Goal: Transaction & Acquisition: Purchase product/service

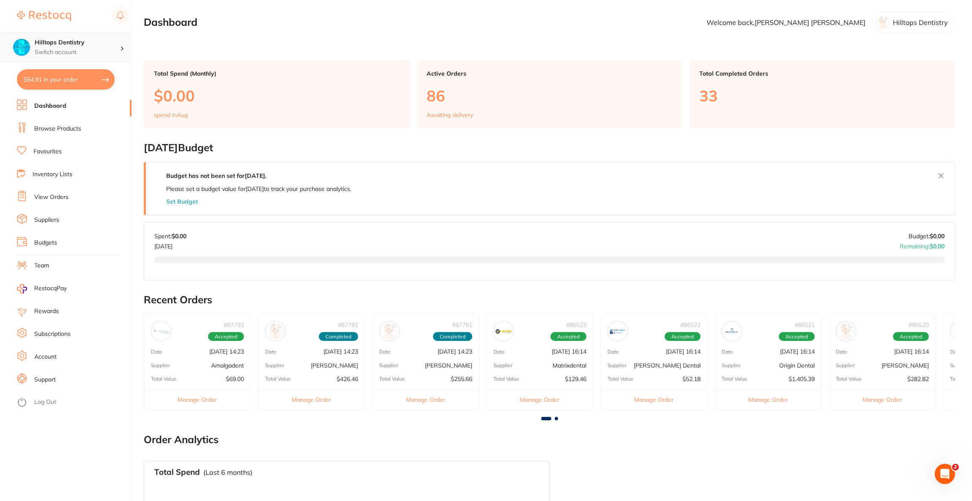
click at [81, 39] on h4 "Hilltops Dentistry" at bounding box center [77, 42] width 85 height 8
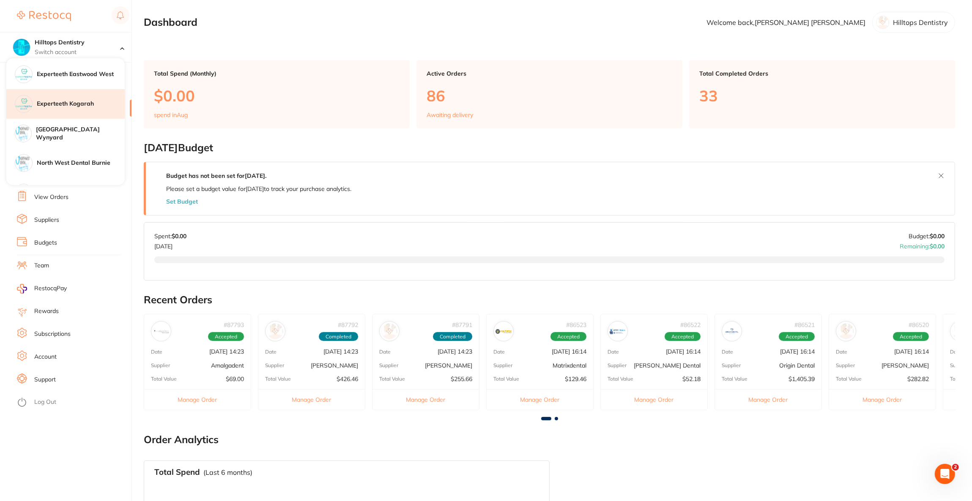
scroll to position [190, 0]
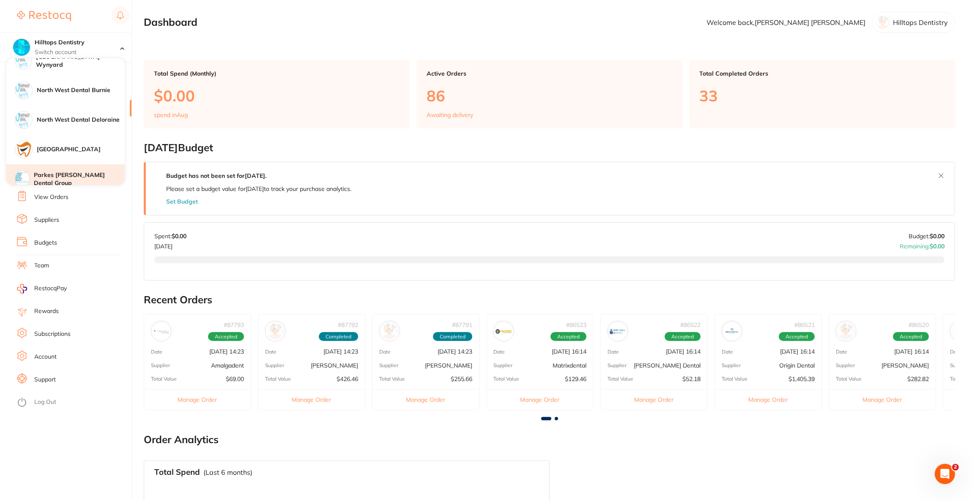
click at [64, 170] on div "Parkes [PERSON_NAME] Dental Group" at bounding box center [65, 179] width 118 height 30
click at [64, 171] on h4 "Parkes [PERSON_NAME] Dental Group" at bounding box center [79, 179] width 91 height 16
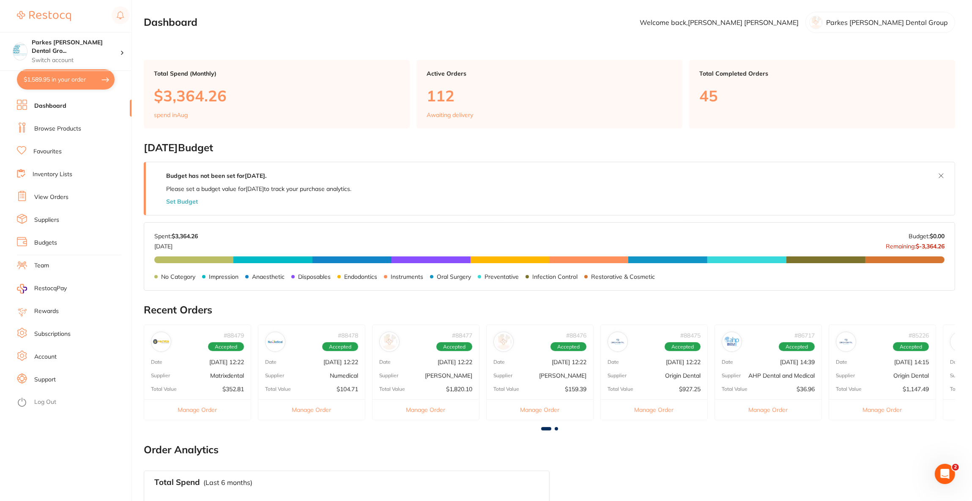
click at [65, 81] on button "$1,589.95 in your order" at bounding box center [66, 79] width 98 height 20
checkbox input "true"
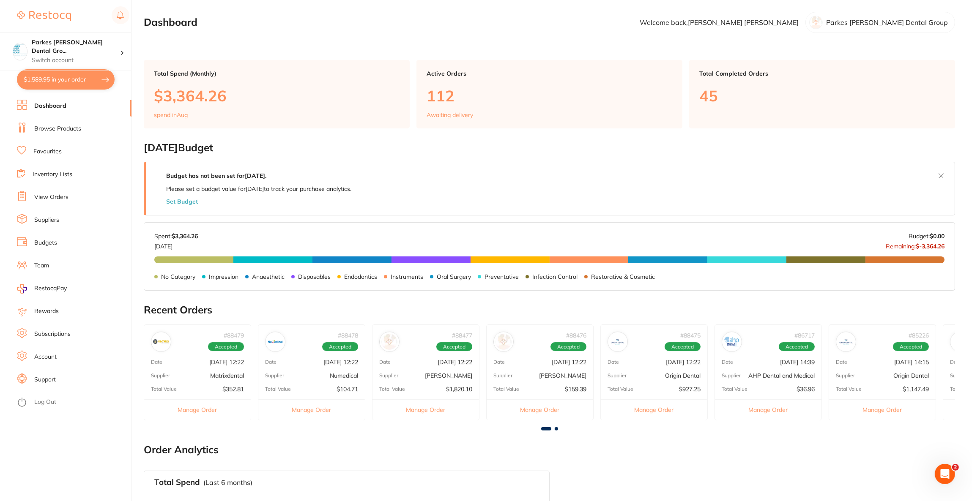
checkbox input "true"
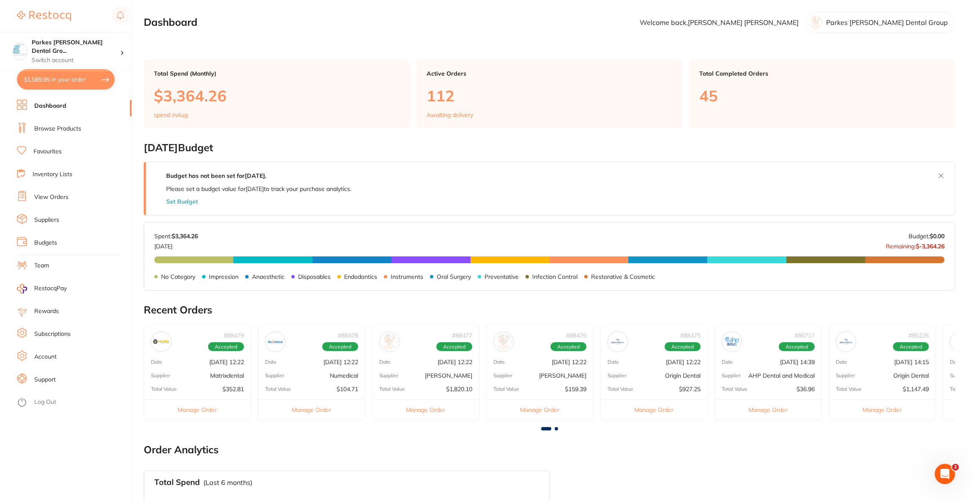
checkbox input "true"
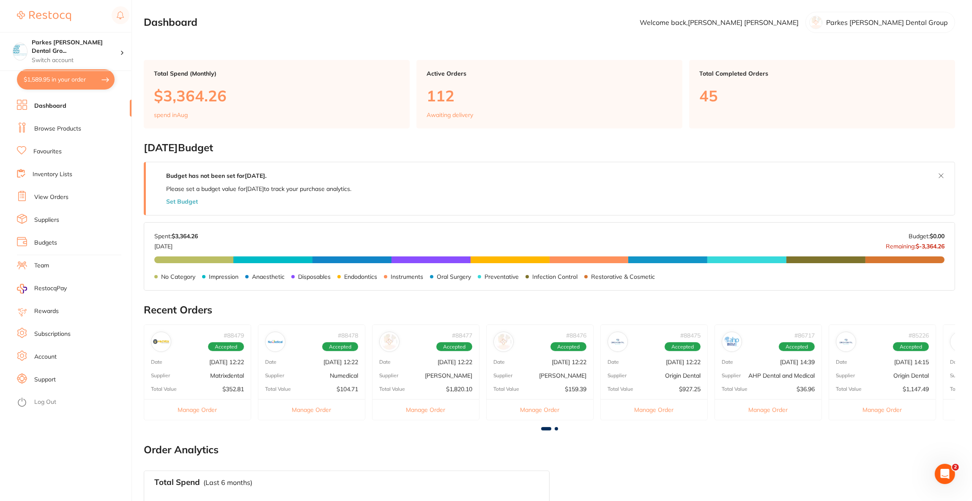
checkbox input "true"
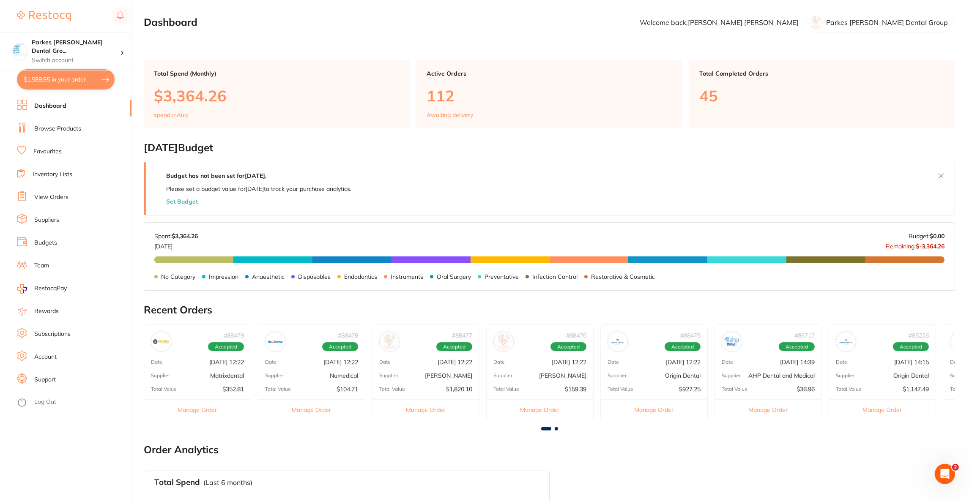
checkbox input "true"
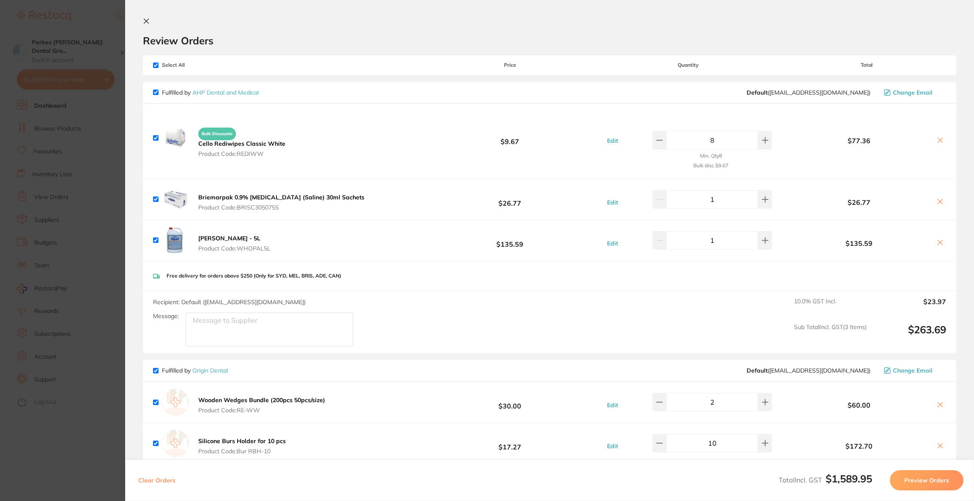
click at [156, 66] on input "checkbox" at bounding box center [155, 65] width 5 height 5
checkbox input "false"
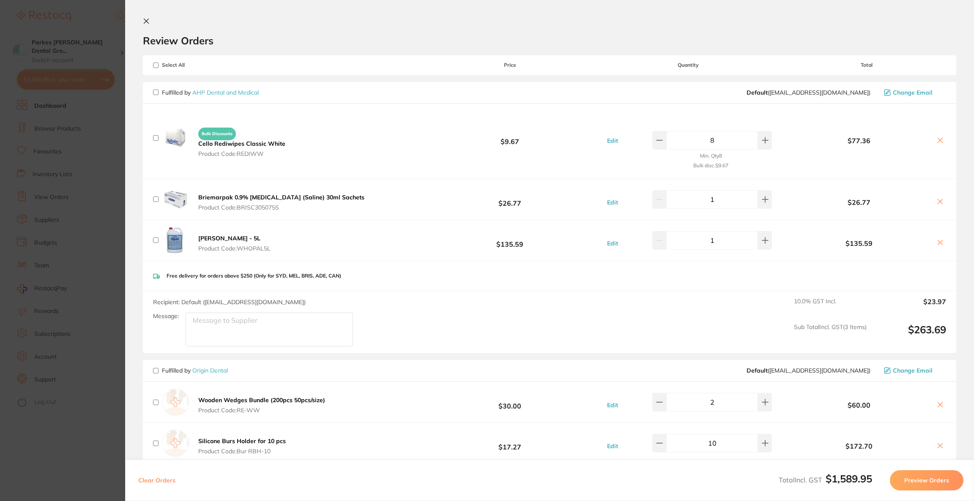
checkbox input "false"
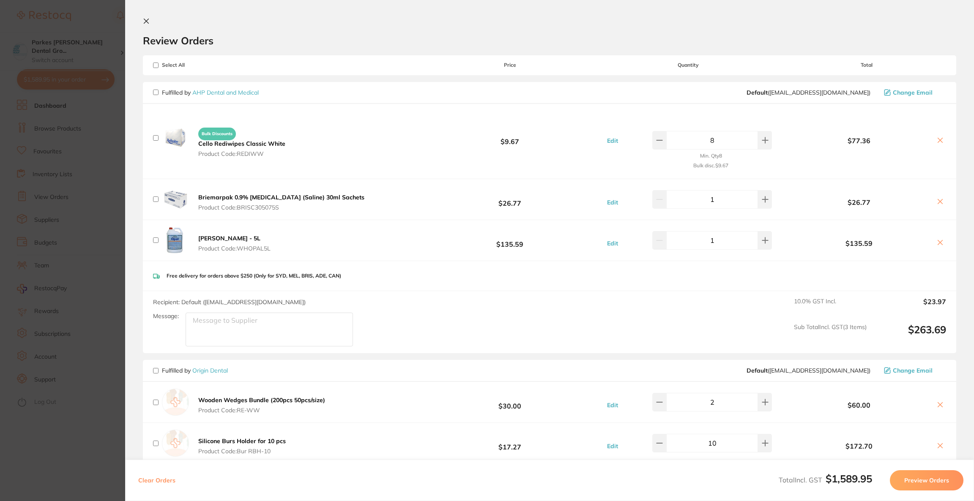
checkbox input "false"
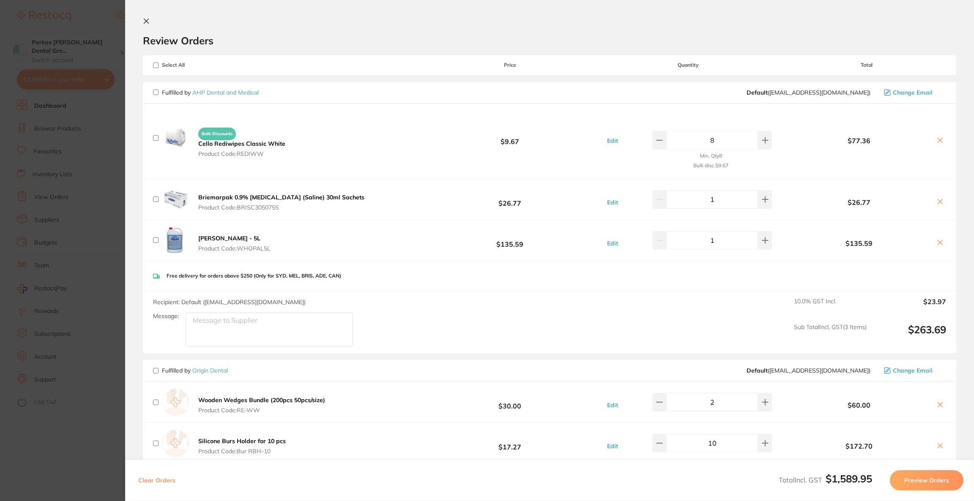
checkbox input "false"
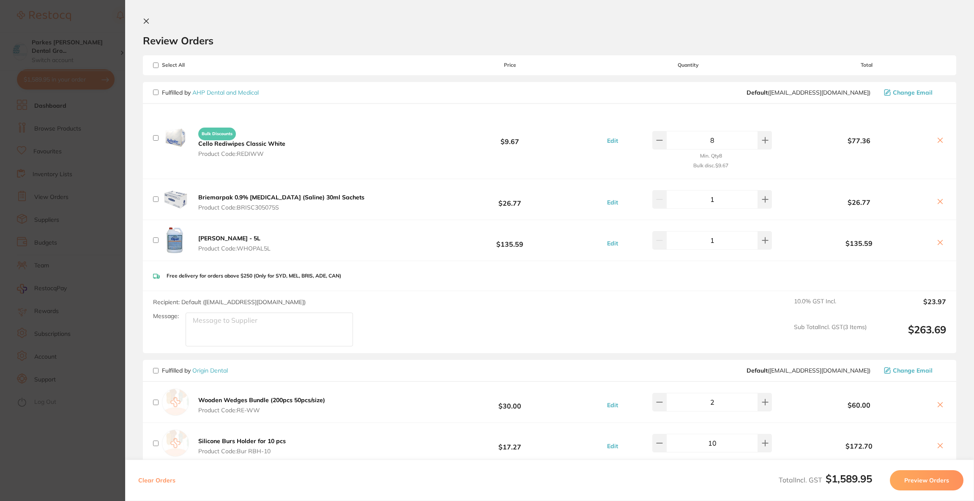
checkbox input "false"
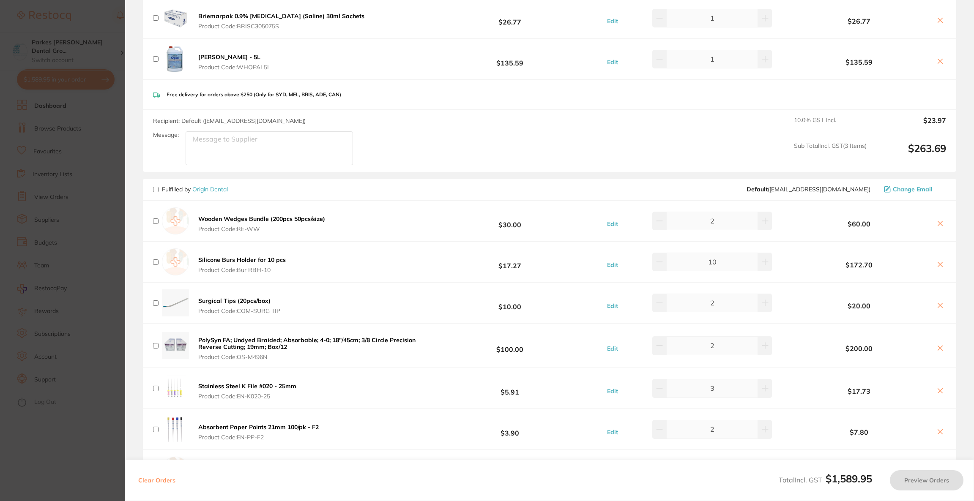
scroll to position [190, 0]
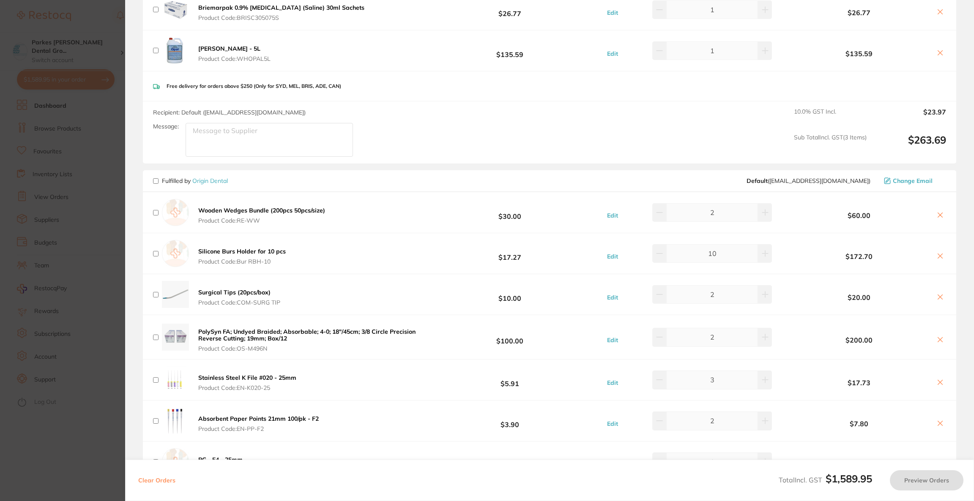
click at [156, 180] on input "checkbox" at bounding box center [155, 180] width 5 height 5
checkbox input "true"
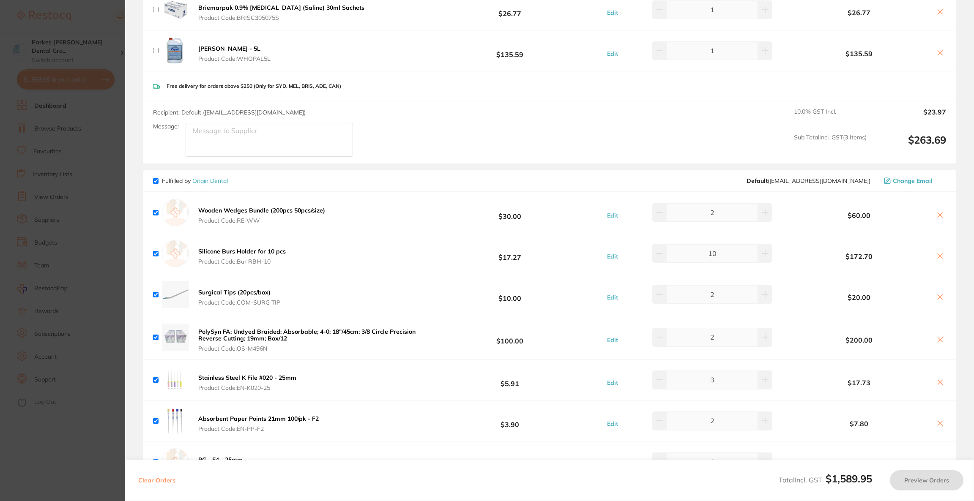
checkbox input "true"
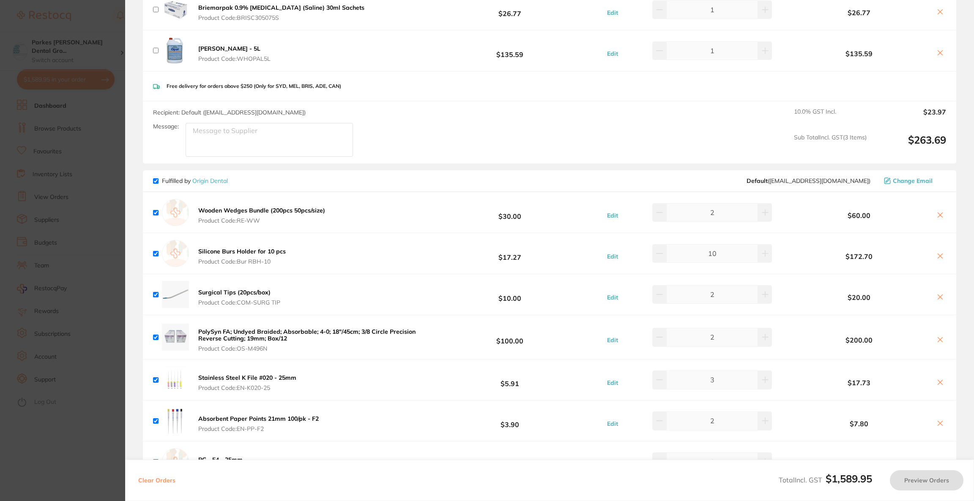
checkbox input "true"
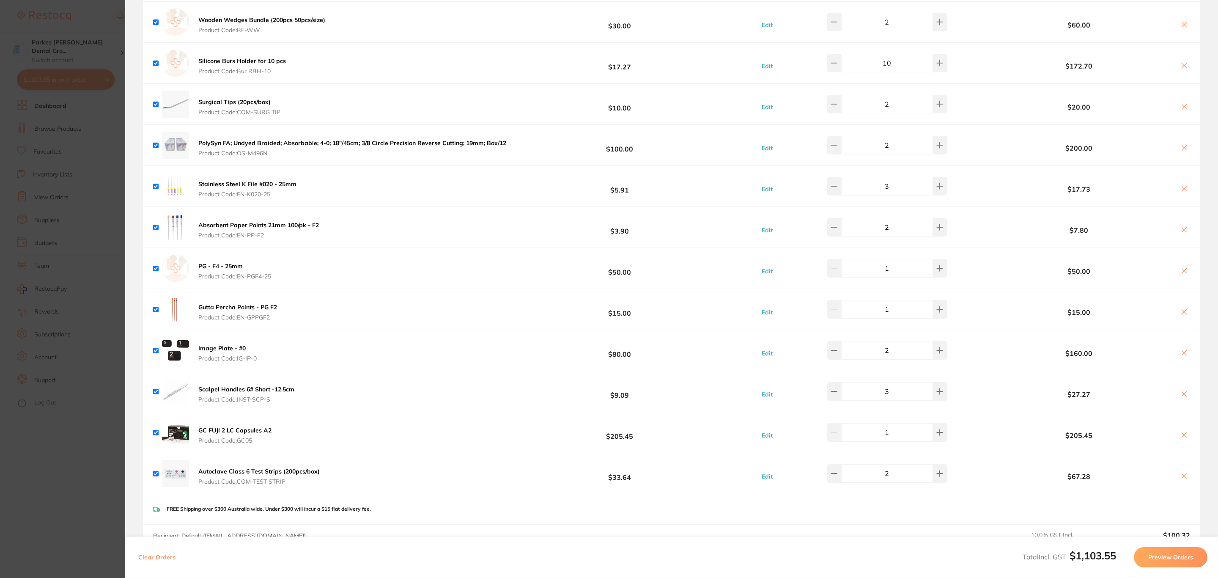
scroll to position [444, 0]
